Goal: Information Seeking & Learning: Learn about a topic

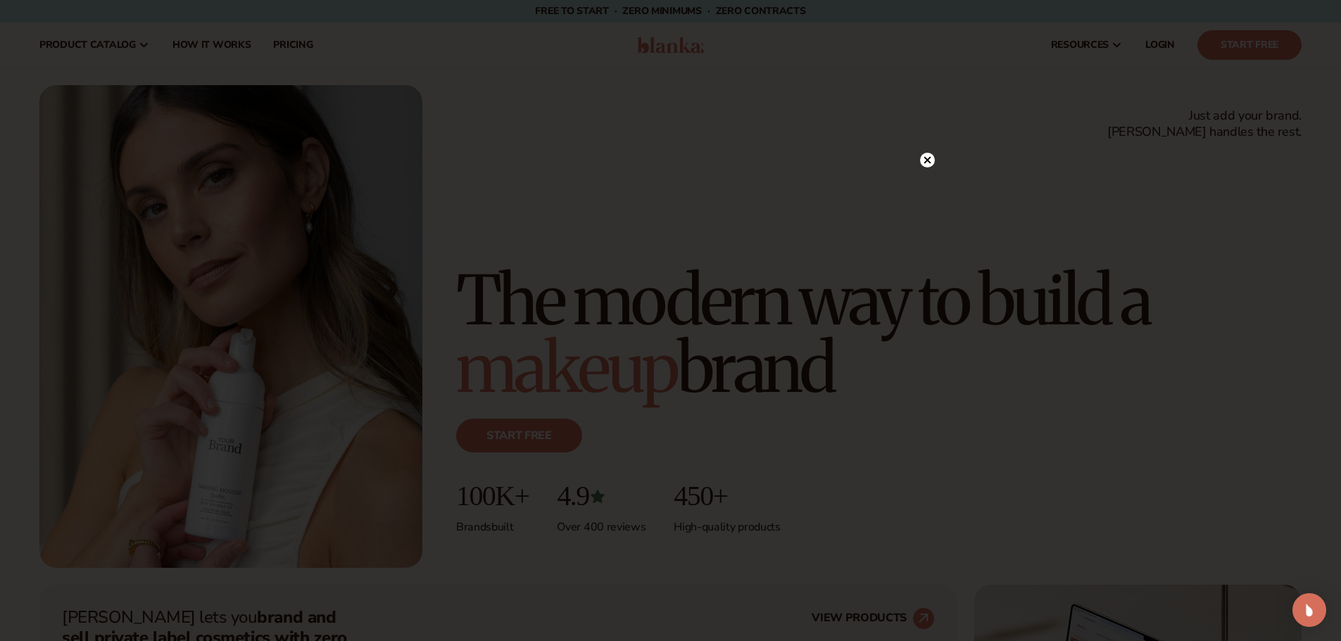
click at [931, 165] on circle at bounding box center [927, 160] width 15 height 15
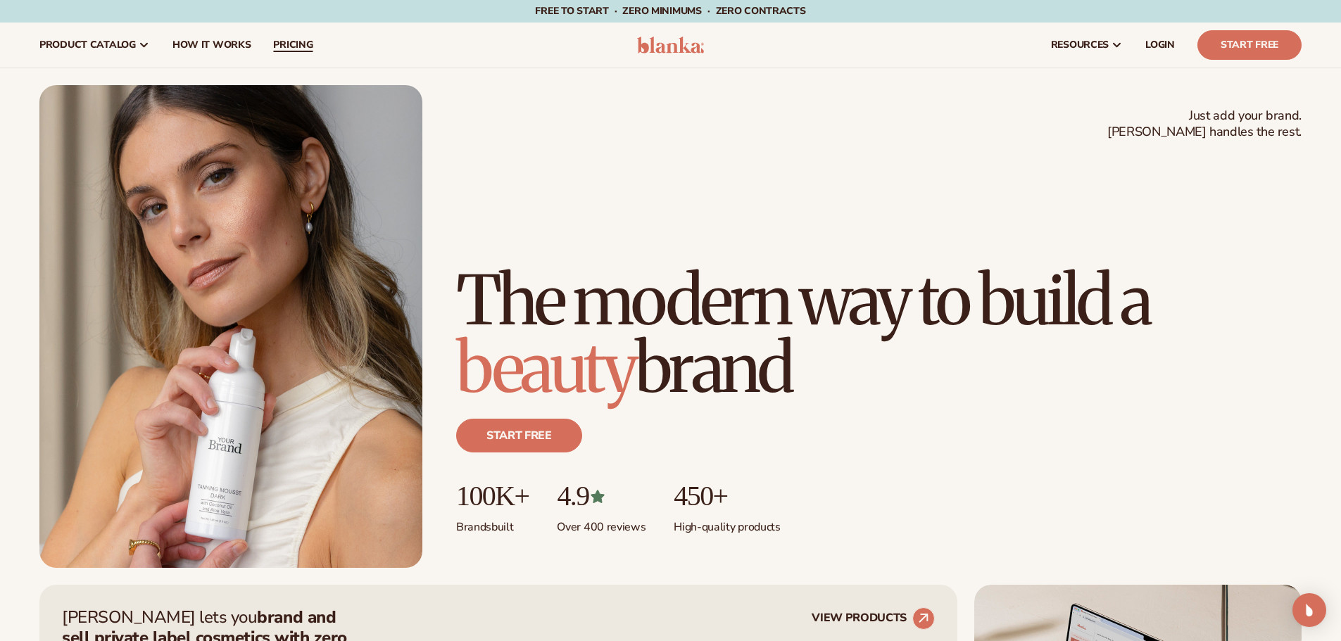
click at [291, 49] on span "pricing" at bounding box center [292, 44] width 39 height 11
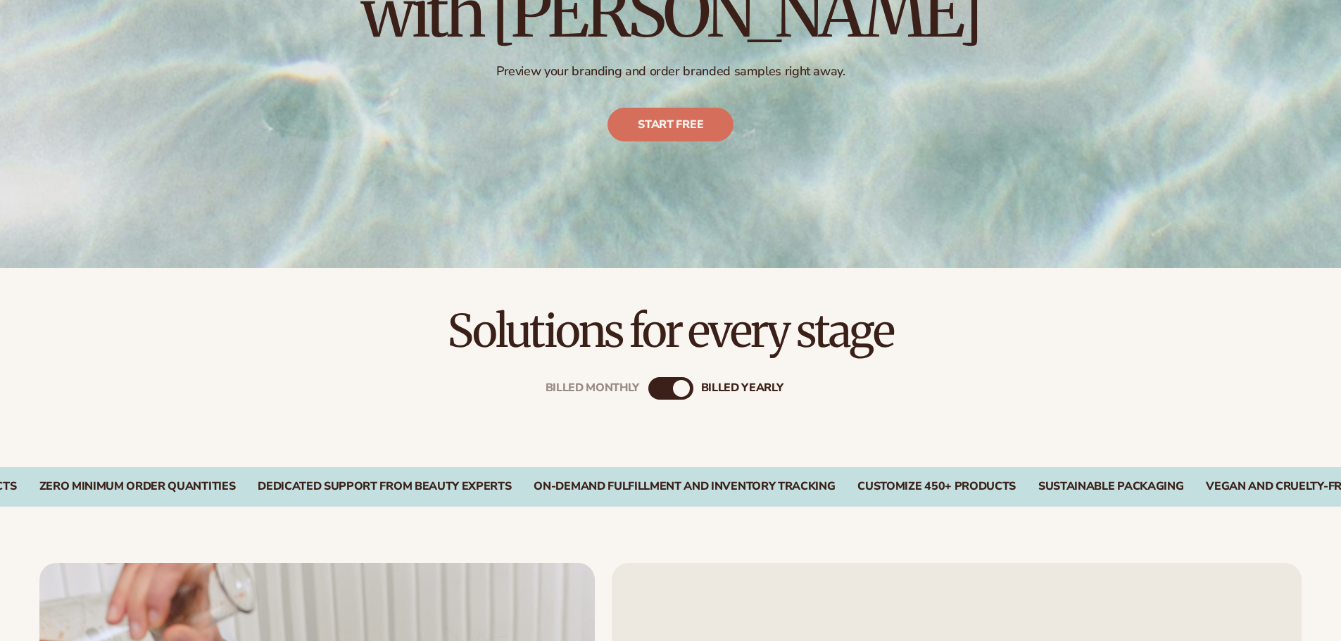
scroll to position [422, 0]
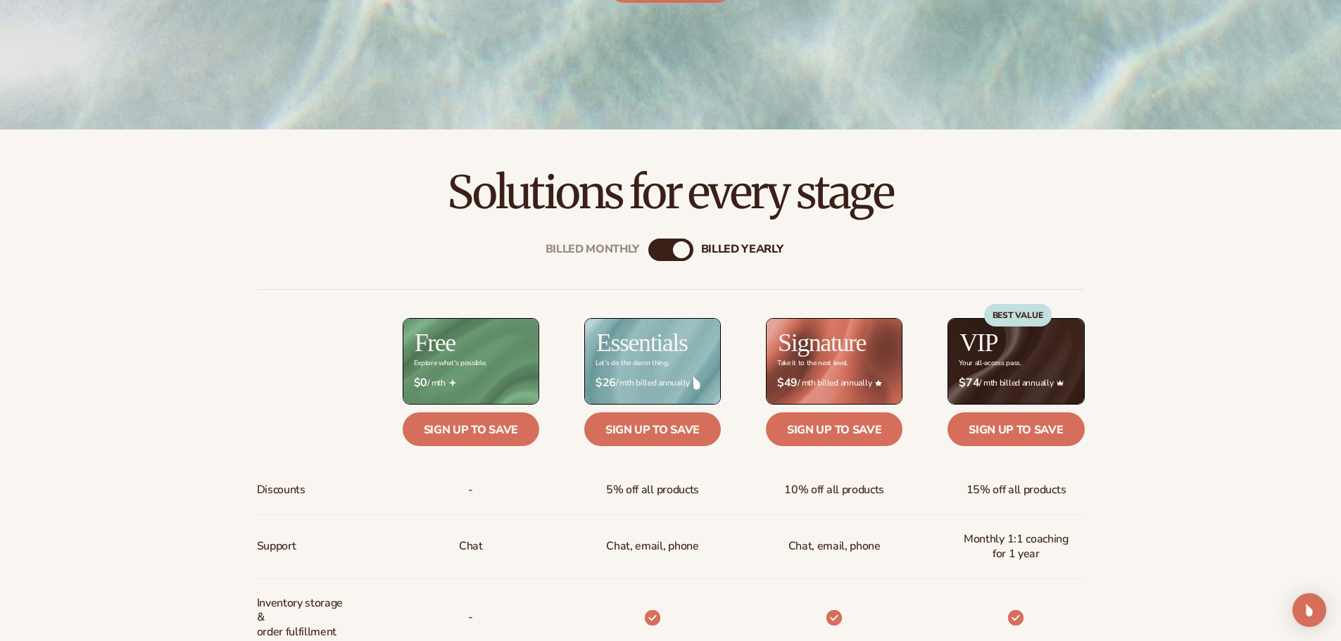
click at [655, 253] on div "Billed Monthly" at bounding box center [656, 249] width 17 height 17
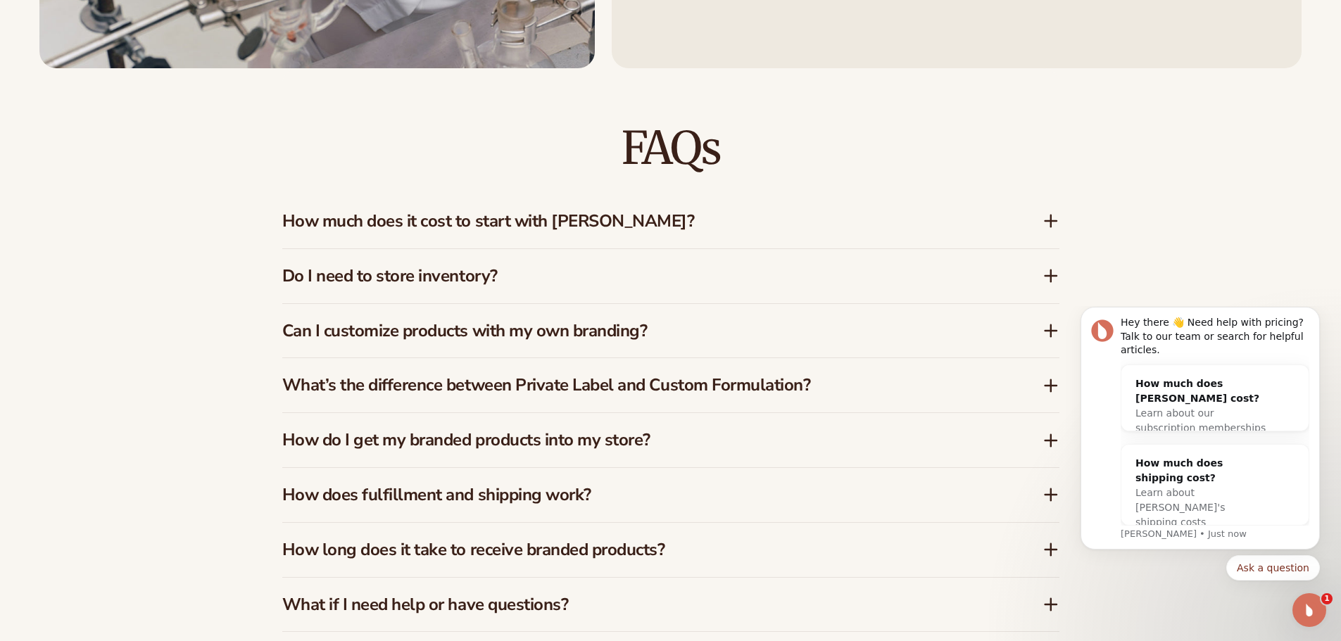
scroll to position [0, 0]
click at [489, 227] on h3 "How much does it cost to start with [PERSON_NAME]?" at bounding box center [641, 221] width 718 height 20
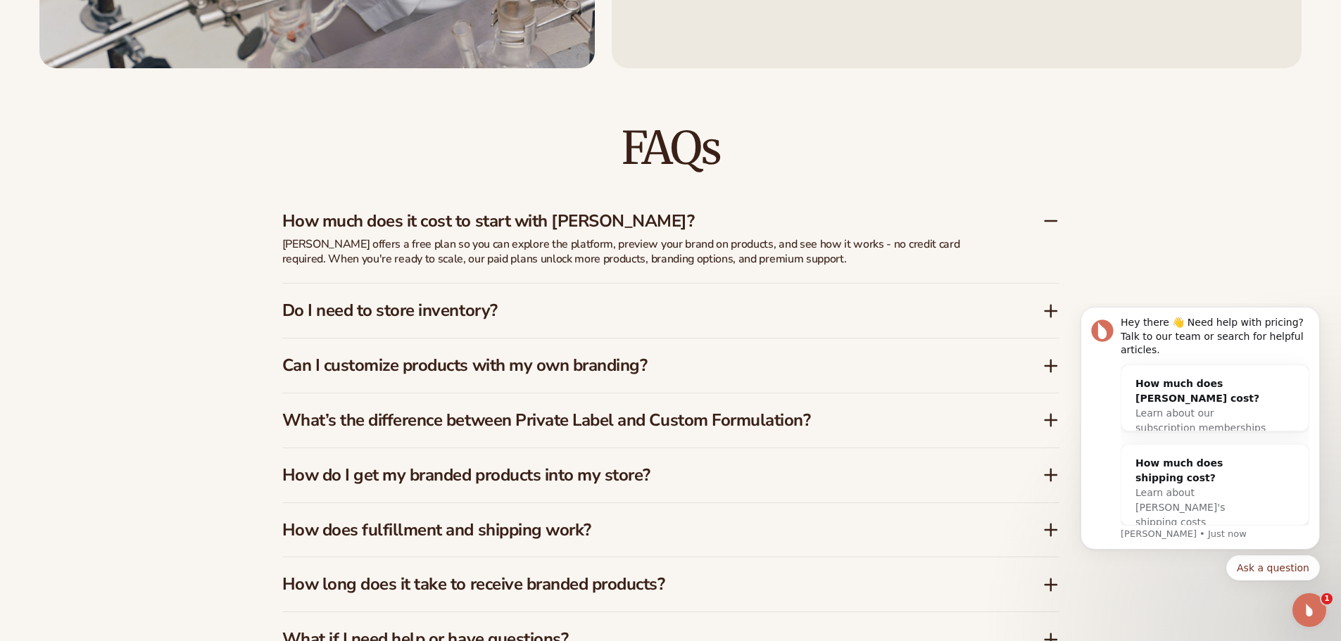
click at [453, 370] on h3 "Can I customize products with my own branding?" at bounding box center [641, 366] width 718 height 20
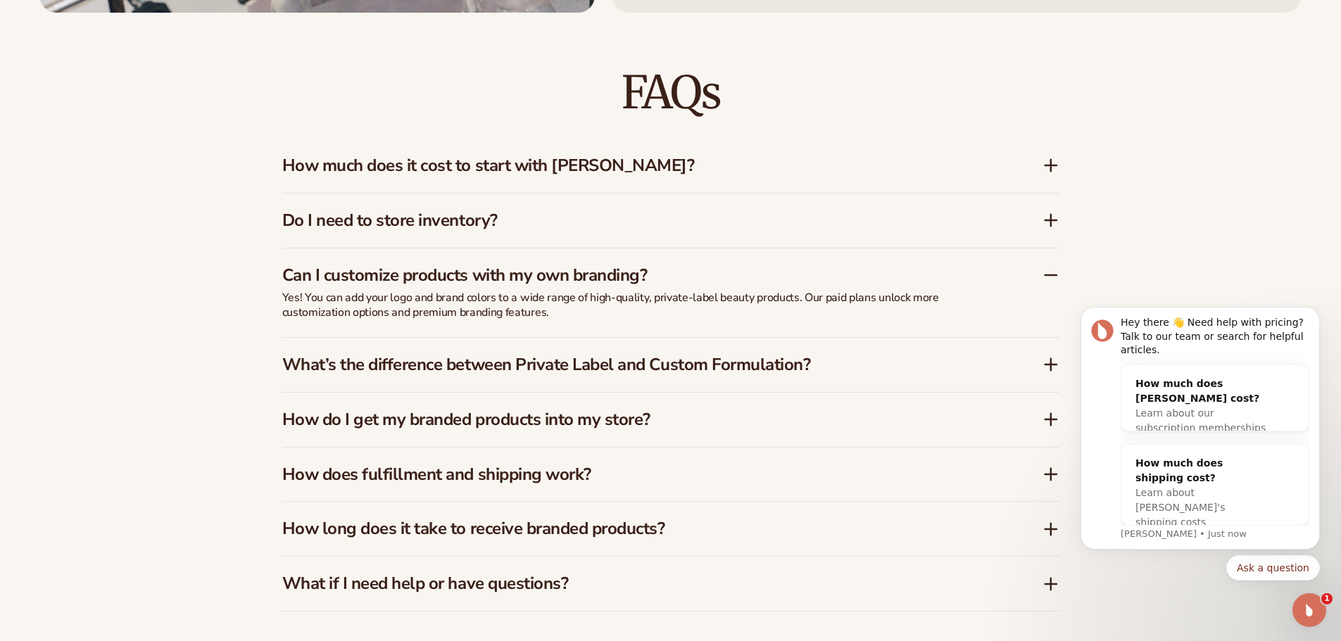
scroll to position [2323, 0]
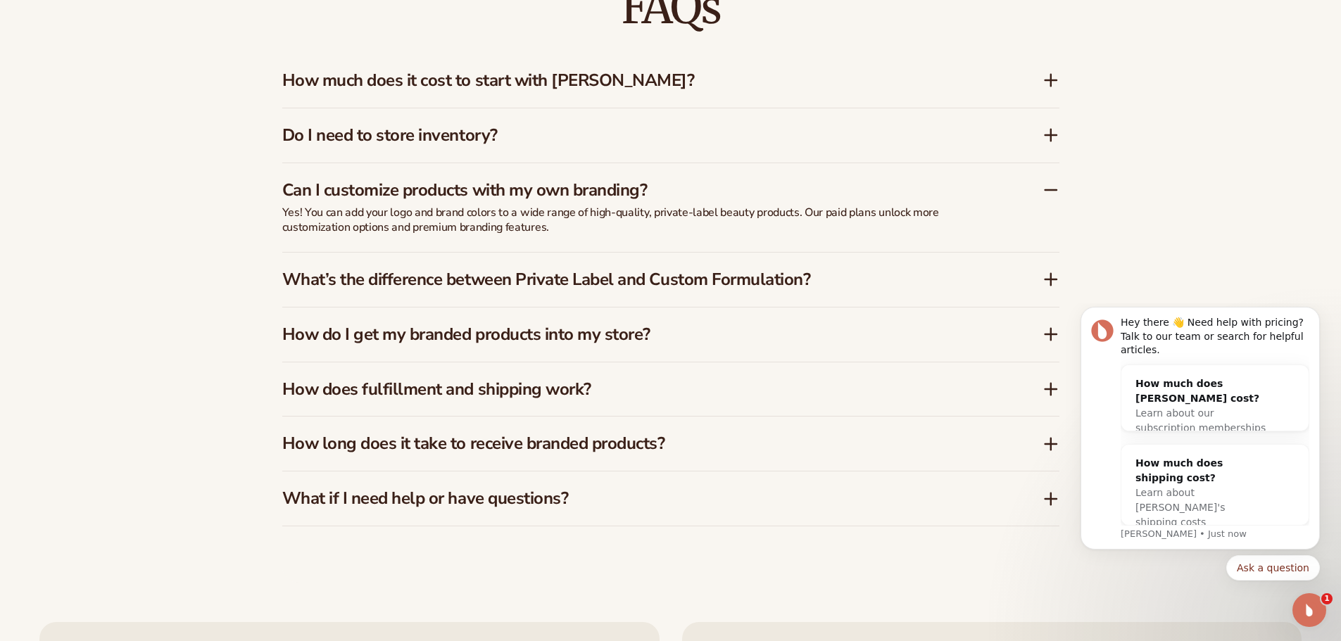
click at [565, 394] on h3 "How does fulfillment and shipping work?" at bounding box center [641, 389] width 718 height 20
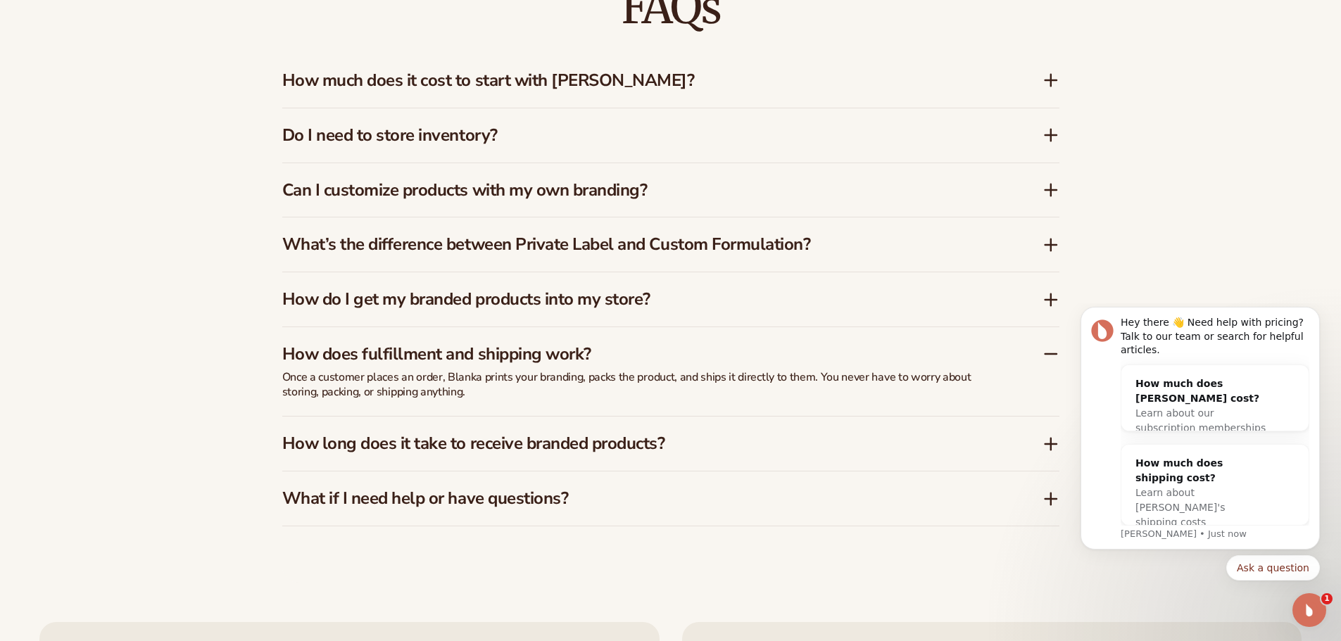
click at [551, 305] on h3 "How do I get my branded products into my store?" at bounding box center [641, 299] width 718 height 20
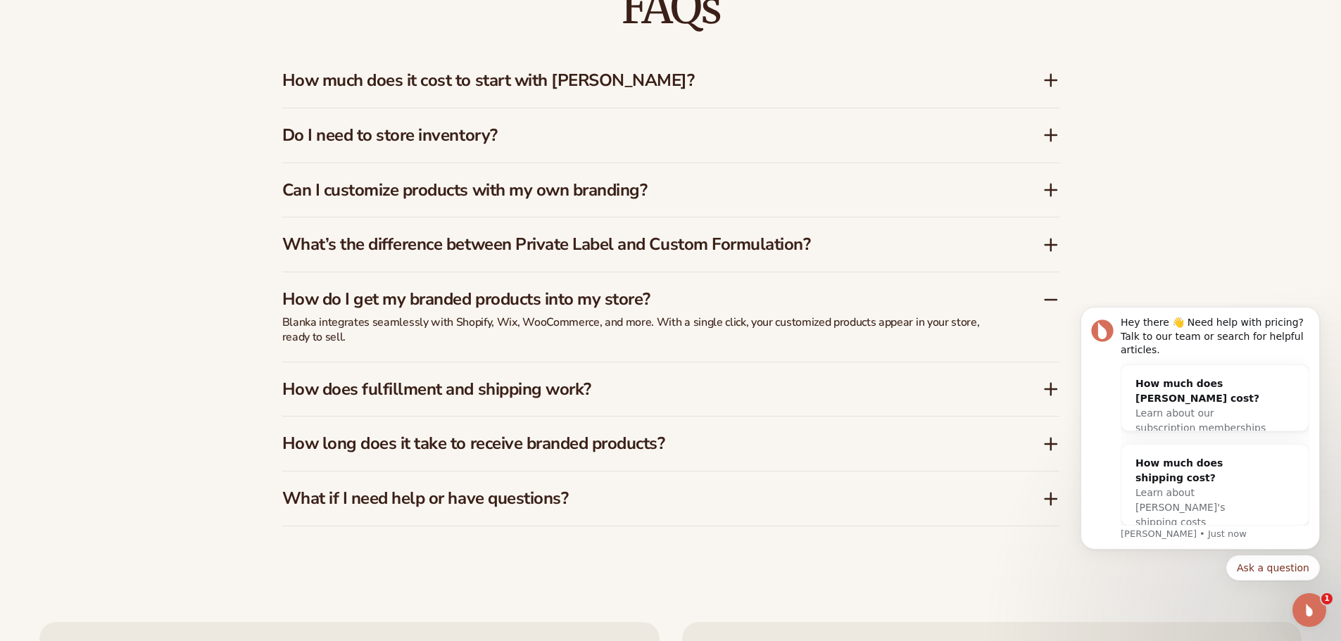
click at [598, 434] on h3 "How long does it take to receive branded products?" at bounding box center [641, 444] width 718 height 20
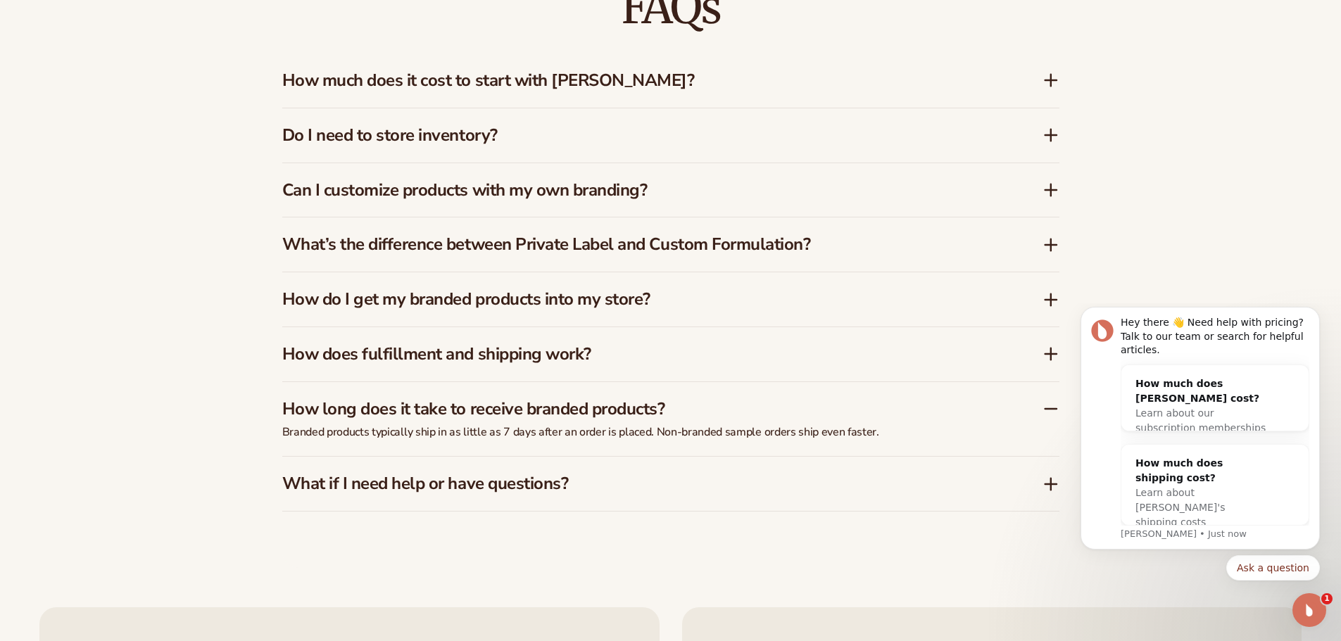
click at [542, 480] on h3 "What if I need help or have questions?" at bounding box center [641, 484] width 718 height 20
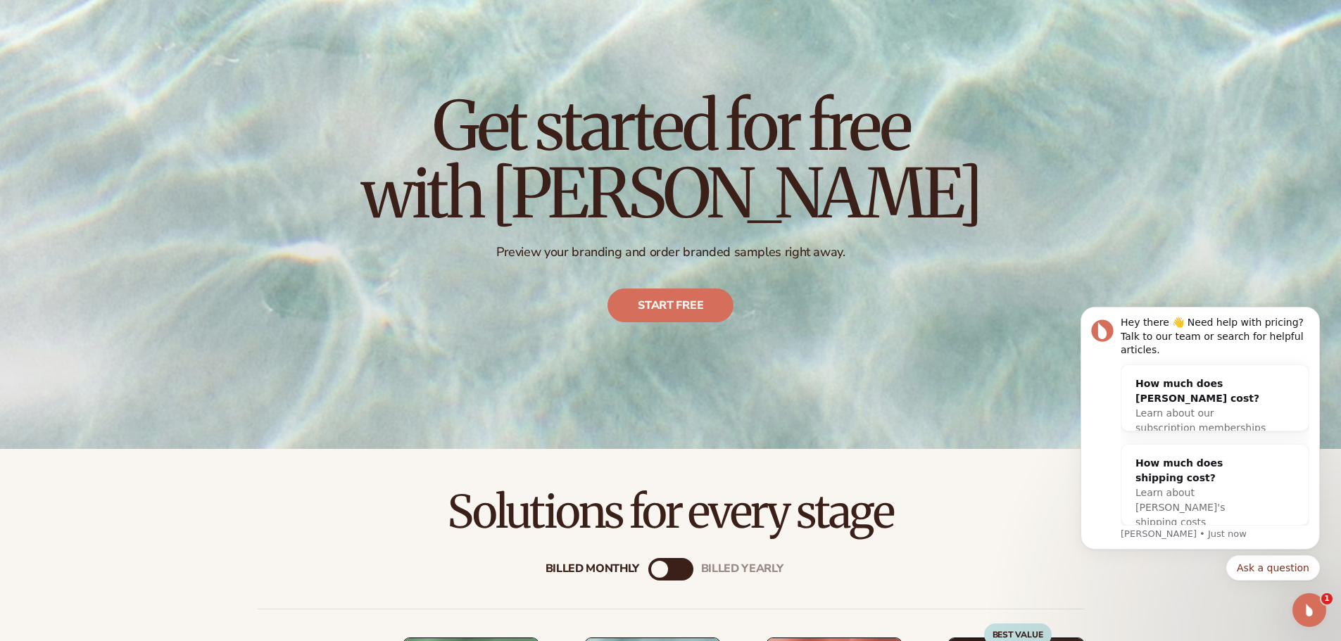
scroll to position [0, 0]
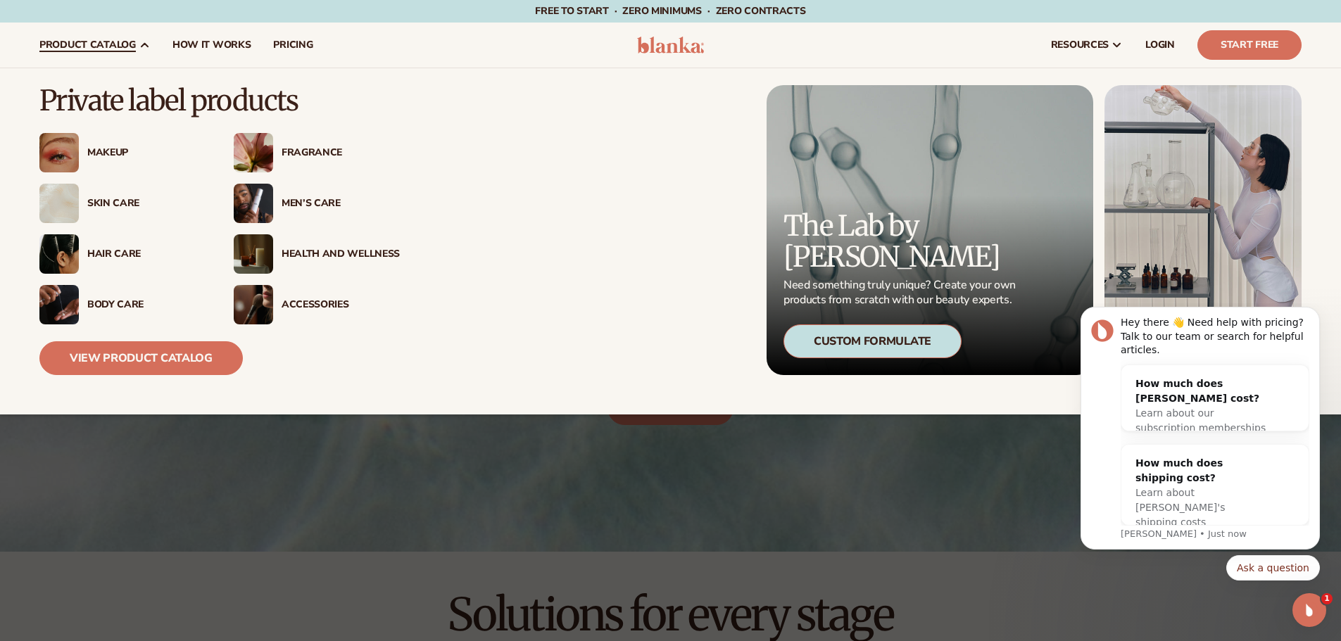
click at [315, 201] on div "Men’s Care" at bounding box center [341, 204] width 118 height 12
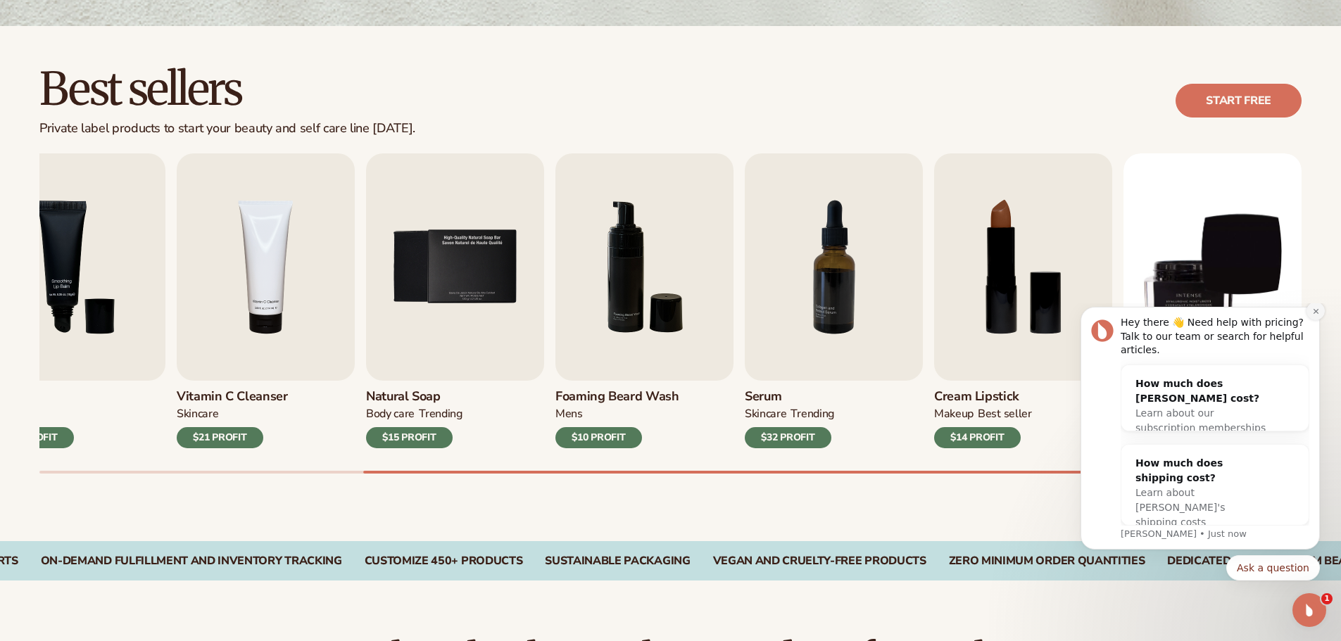
click at [1309, 320] on button "Dismiss notification" at bounding box center [1316, 311] width 18 height 18
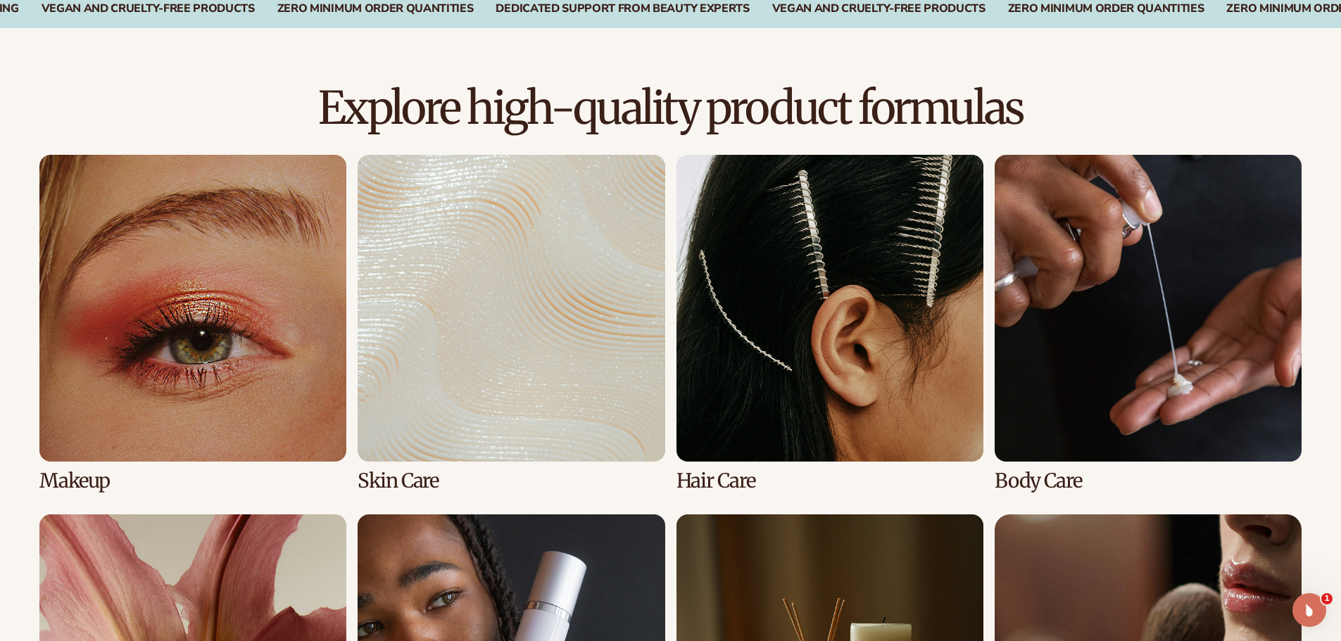
scroll to position [1003, 0]
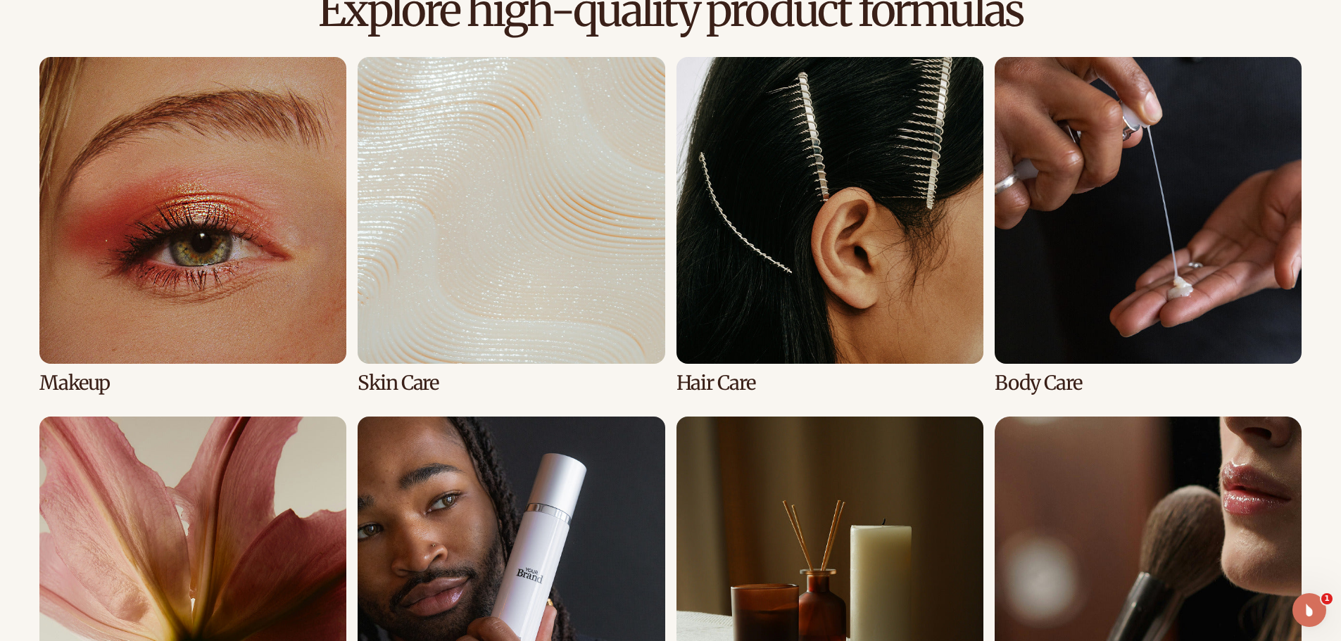
click at [857, 173] on link "3 / 8" at bounding box center [830, 225] width 307 height 337
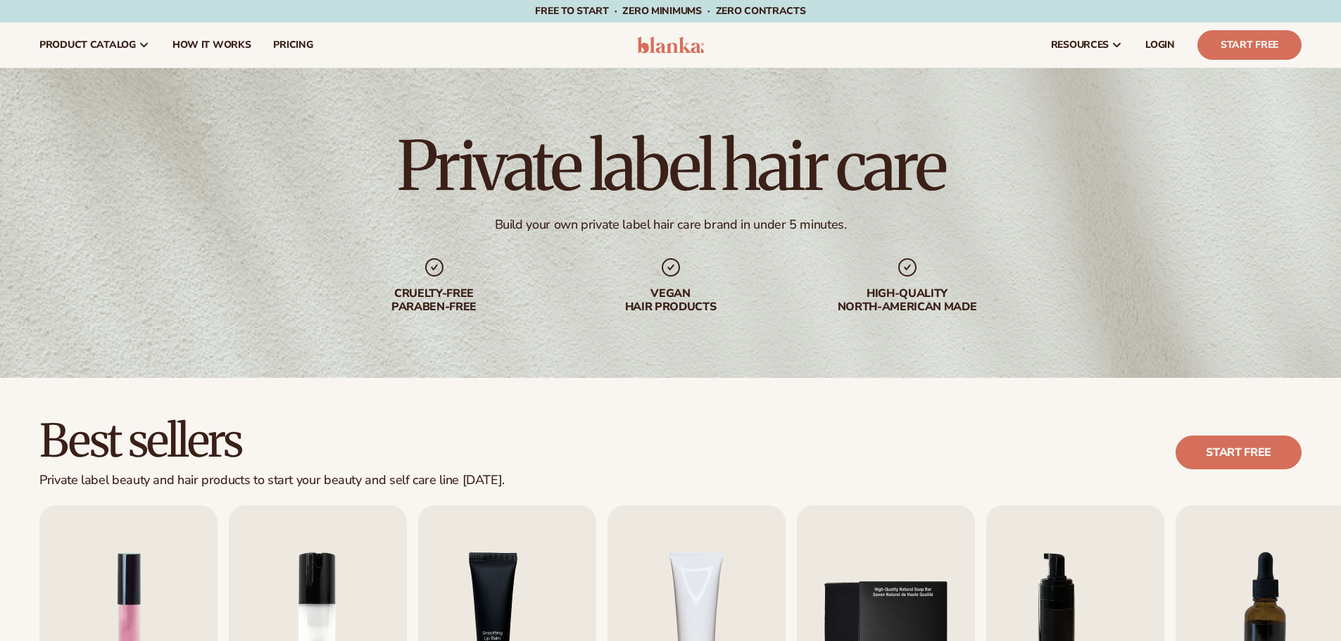
scroll to position [211, 0]
